Goal: Task Accomplishment & Management: Manage account settings

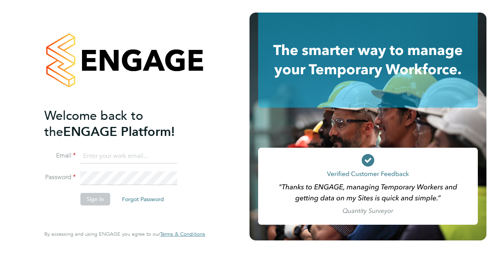
type input "[PERSON_NAME][DOMAIN_NAME][EMAIL_ADDRESS][PERSON_NAME][DOMAIN_NAME]"
click at [97, 197] on button "Sign In" at bounding box center [95, 199] width 30 height 13
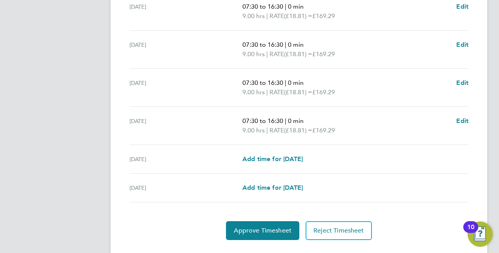
scroll to position [313, 0]
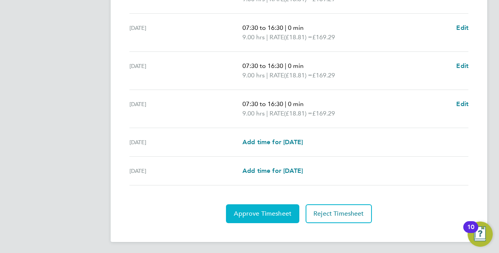
click at [249, 211] on span "Approve Timesheet" at bounding box center [263, 213] width 58 height 8
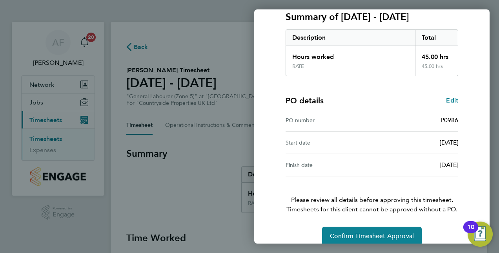
scroll to position [122, 0]
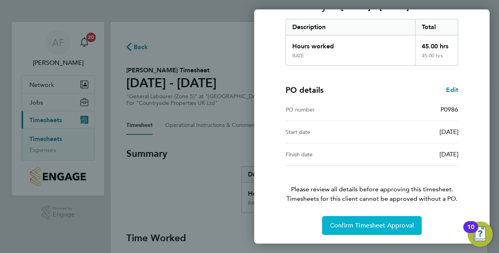
click at [364, 223] on span "Confirm Timesheet Approval" at bounding box center [372, 225] width 84 height 8
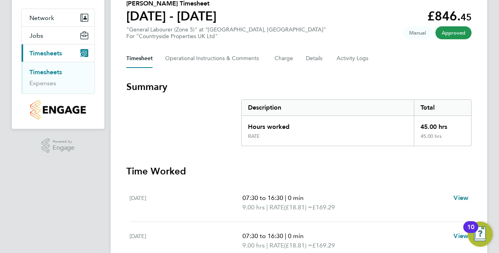
scroll to position [39, 0]
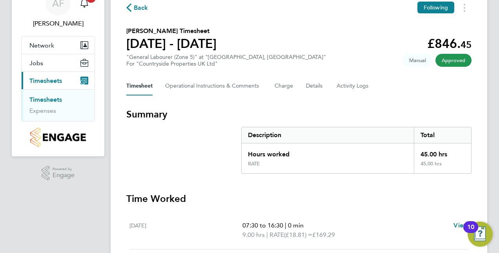
click at [355, 28] on section "Robert Edgar's Timesheet 25 - 31 Aug 2025 £846. 45 "General Labourer (Zone 5)" …" at bounding box center [298, 46] width 345 height 41
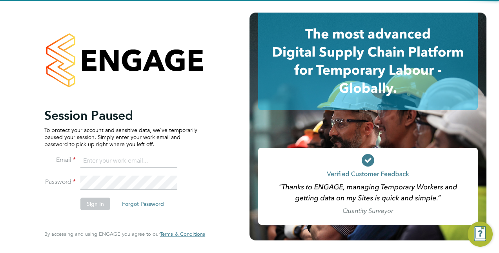
type input "alan.fox@vistry.co.uk"
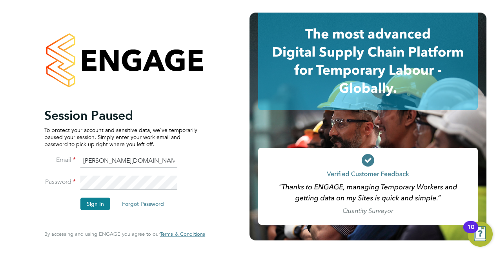
click at [343, 31] on icon at bounding box center [368, 61] width 220 height 97
click at [93, 200] on button "Sign In" at bounding box center [95, 203] width 30 height 13
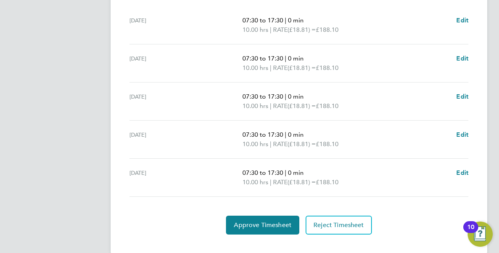
scroll to position [256, 0]
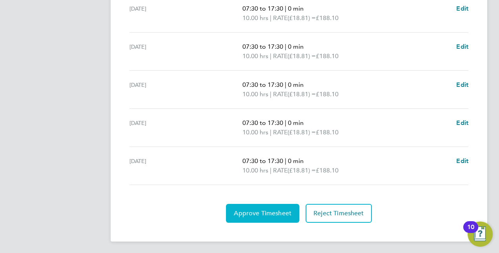
click at [253, 212] on span "Approve Timesheet" at bounding box center [263, 213] width 58 height 8
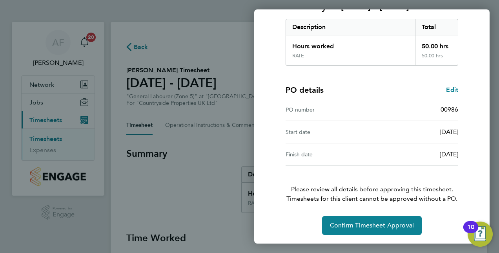
scroll to position [44, 0]
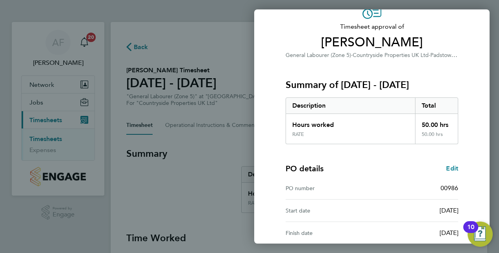
drag, startPoint x: 272, startPoint y: 36, endPoint x: 229, endPoint y: 16, distance: 47.2
click at [269, 33] on div "Timesheet approval of Michael O'Reilly General Labourer (Zone 5) · Countryside …" at bounding box center [371, 157] width 235 height 332
click at [194, 10] on div "Back Timesheet approval of Michael O'Reilly General Labourer (Zone 5) · Country…" at bounding box center [249, 126] width 499 height 253
click at [127, 47] on div "Back Timesheet approval of Michael O'Reilly General Labourer (Zone 5) · Country…" at bounding box center [249, 126] width 499 height 253
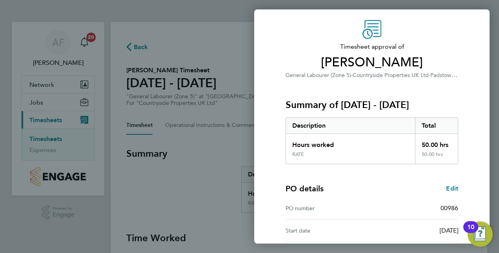
scroll to position [0, 0]
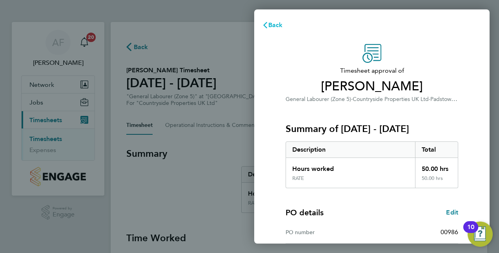
drag, startPoint x: 266, startPoint y: 24, endPoint x: 264, endPoint y: 29, distance: 5.0
click at [266, 25] on icon "button" at bounding box center [265, 25] width 6 height 6
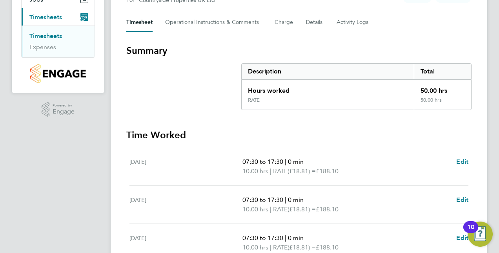
scroll to position [256, 0]
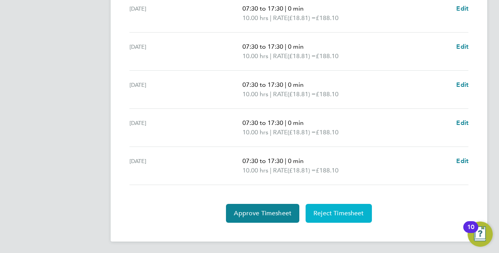
click at [320, 213] on span "Reject Timesheet" at bounding box center [338, 213] width 51 height 8
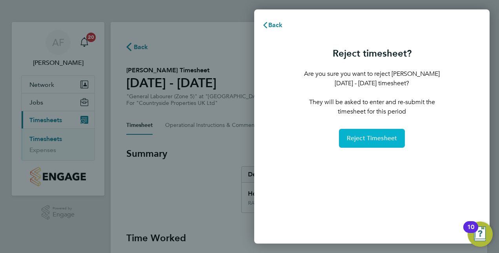
click at [371, 140] on span "Reject Timesheet" at bounding box center [372, 138] width 51 height 8
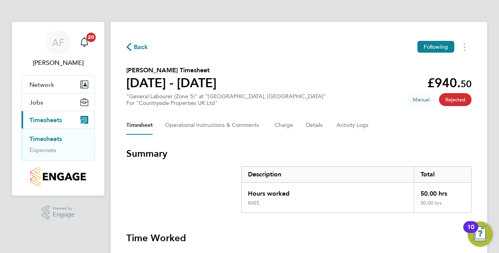
click at [420, 100] on span "Manual" at bounding box center [420, 99] width 29 height 13
click at [132, 46] on span "Back" at bounding box center [137, 46] width 22 height 7
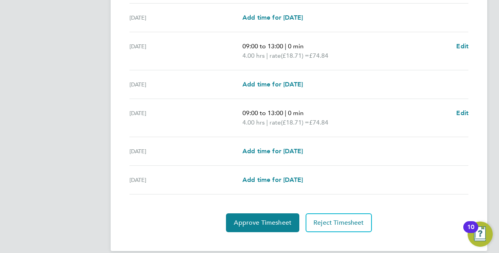
scroll to position [294, 0]
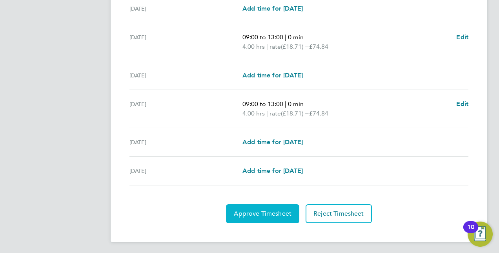
click at [271, 211] on span "Approve Timesheet" at bounding box center [263, 213] width 58 height 8
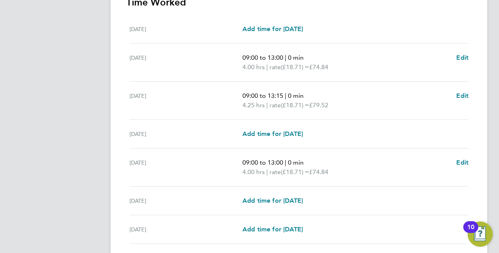
scroll to position [294, 0]
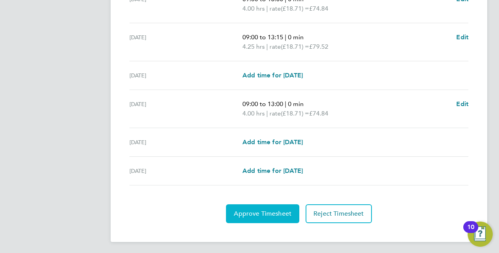
click at [265, 211] on span "Approve Timesheet" at bounding box center [263, 213] width 58 height 8
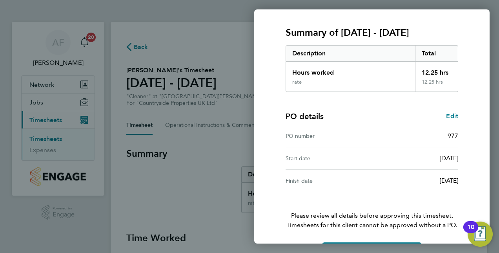
scroll to position [122, 0]
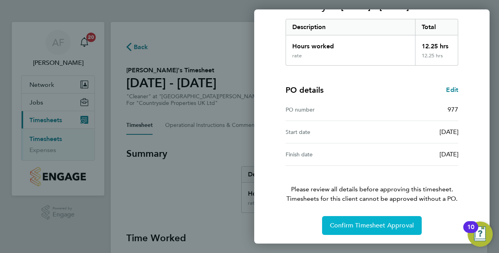
click at [368, 221] on span "Confirm Timesheet Approval" at bounding box center [372, 225] width 84 height 8
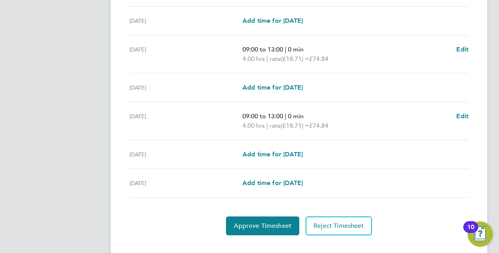
scroll to position [294, 0]
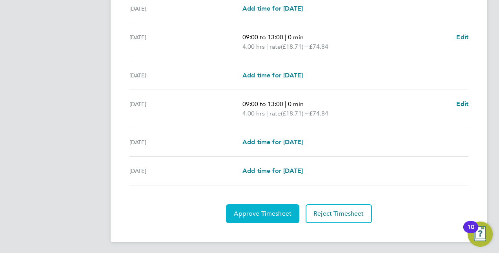
click at [252, 212] on span "Approve Timesheet" at bounding box center [263, 213] width 58 height 8
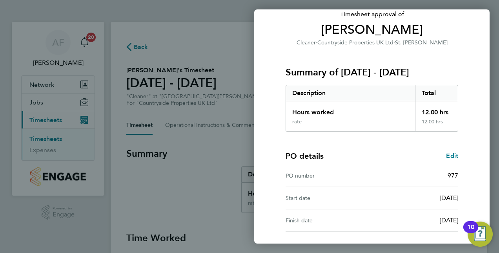
scroll to position [122, 0]
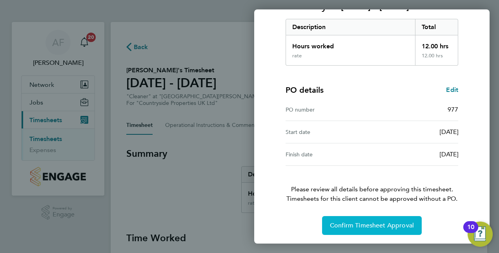
click at [370, 224] on span "Confirm Timesheet Approval" at bounding box center [372, 225] width 84 height 8
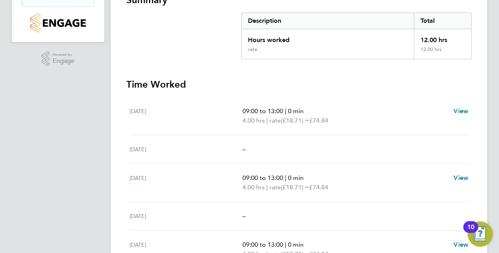
scroll to position [21, 0]
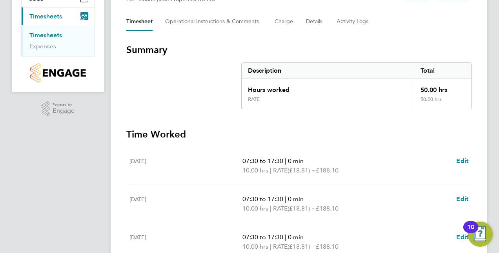
scroll to position [235, 0]
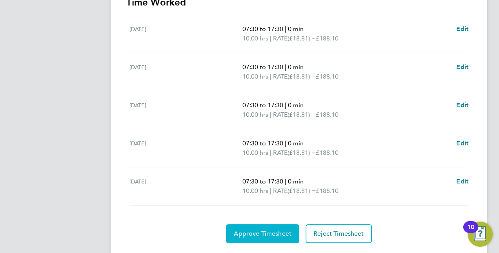
click at [272, 236] on button "Approve Timesheet" at bounding box center [262, 233] width 73 height 19
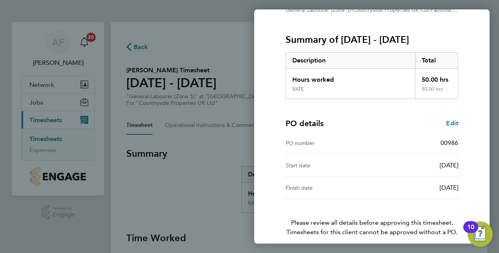
scroll to position [122, 0]
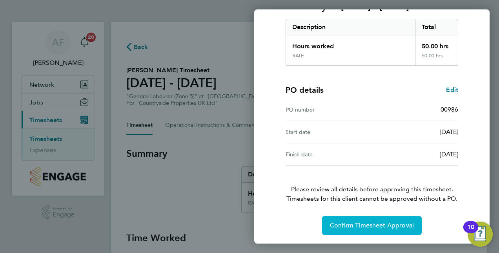
click at [339, 224] on span "Confirm Timesheet Approval" at bounding box center [372, 225] width 84 height 8
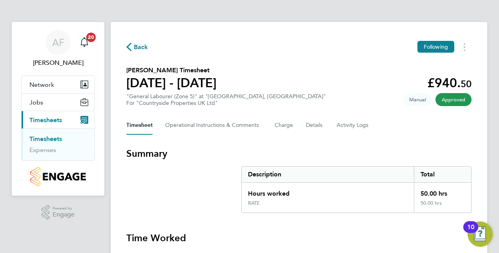
click at [340, 61] on div "Back Following Michael O'Reilly's Timesheet 25 - 31 Aug 2025 £940. 50 "General …" at bounding box center [299, 240] width 377 height 437
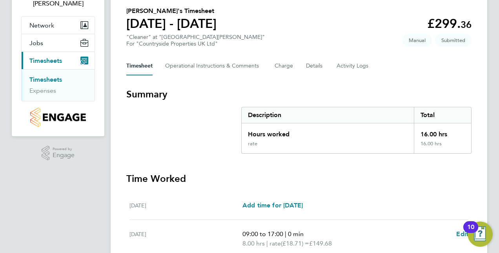
scroll to position [284, 0]
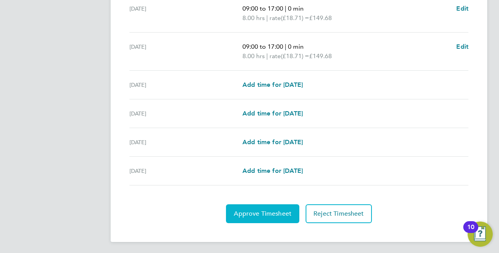
click at [271, 212] on span "Approve Timesheet" at bounding box center [263, 213] width 58 height 8
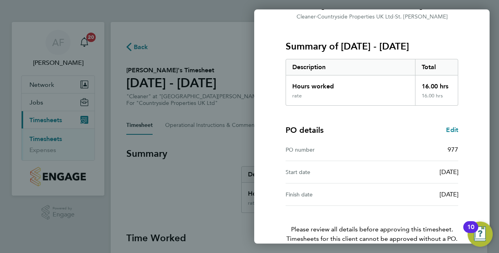
scroll to position [122, 0]
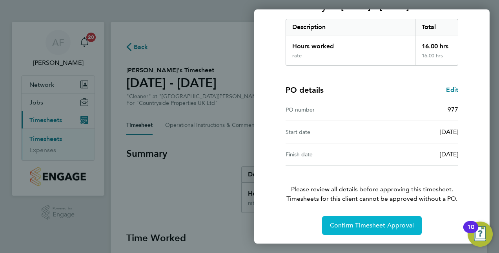
click at [347, 227] on span "Confirm Timesheet Approval" at bounding box center [372, 225] width 84 height 8
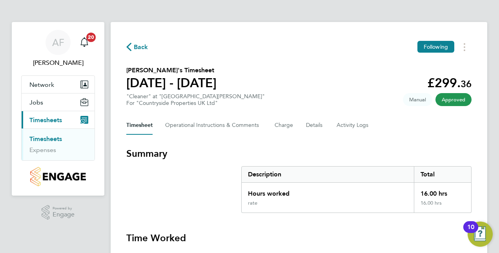
click at [127, 47] on icon "button" at bounding box center [128, 47] width 5 height 8
